Goal: Task Accomplishment & Management: Manage account settings

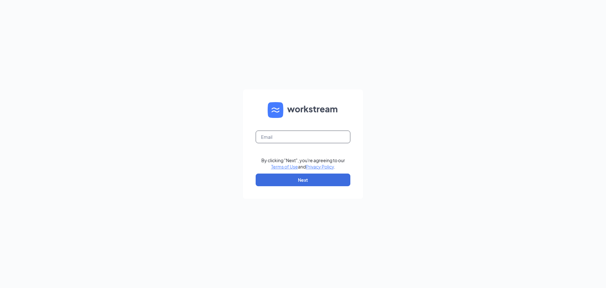
click at [287, 135] on input "text" at bounding box center [303, 136] width 95 height 13
type input "[EMAIL_ADDRESS][DOMAIN_NAME]"
click at [309, 178] on button "Next" at bounding box center [303, 179] width 95 height 13
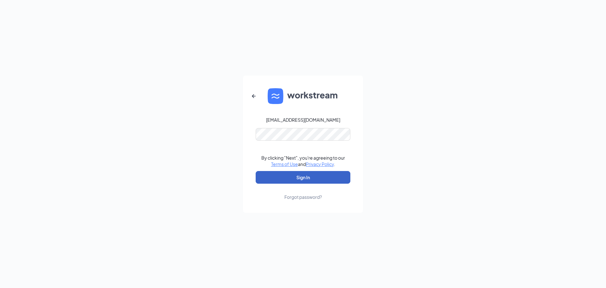
click at [282, 179] on button "Sign In" at bounding box center [303, 177] width 95 height 13
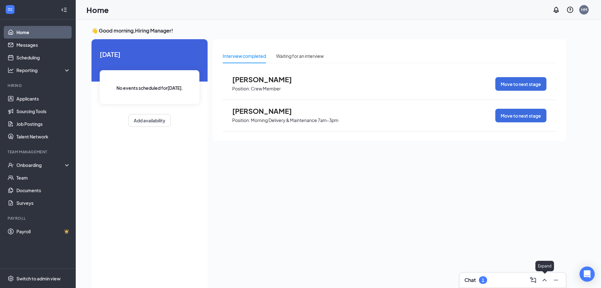
click at [544, 281] on icon "ChevronUp" at bounding box center [545, 280] width 8 height 8
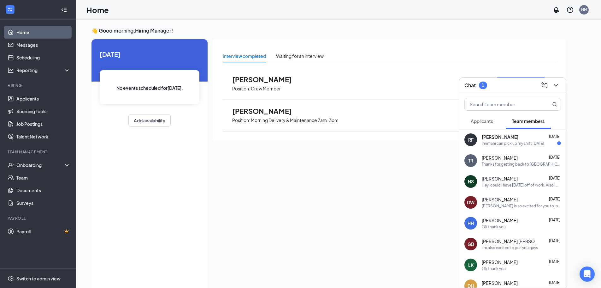
click at [158, 211] on div "Today No events scheduled for today . Add availability" at bounding box center [150, 164] width 116 height 251
click at [553, 87] on icon "ChevronDown" at bounding box center [556, 85] width 8 height 8
